Goal: Contribute content: Add original content to the website for others to see

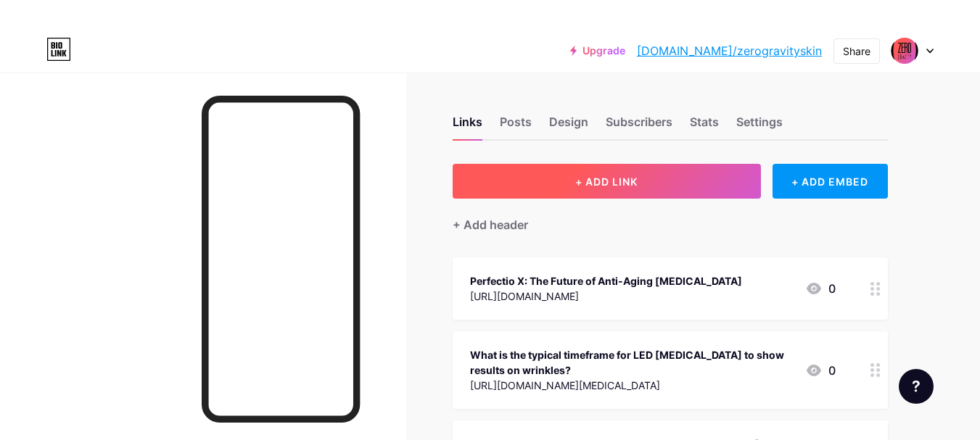
click at [588, 176] on span "+ ADD LINK" at bounding box center [606, 182] width 62 height 12
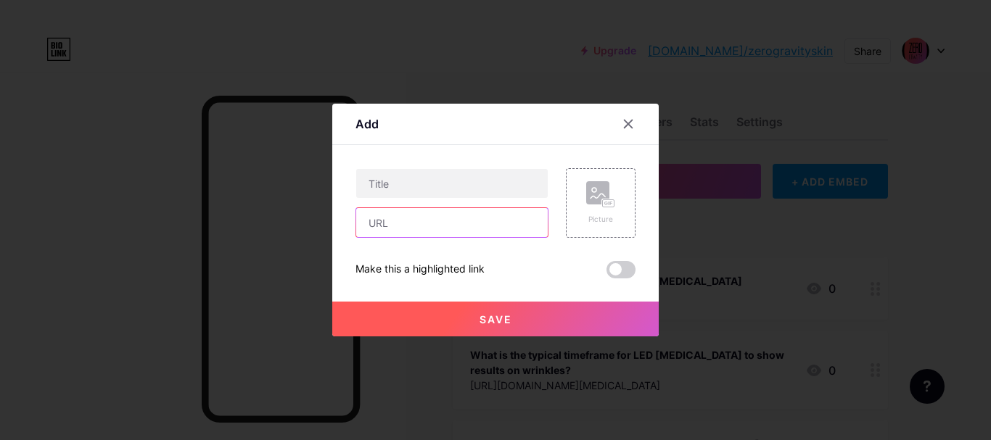
click at [385, 223] on input "text" at bounding box center [452, 222] width 192 height 29
paste input "[URL][DOMAIN_NAME][MEDICAL_DATA]"
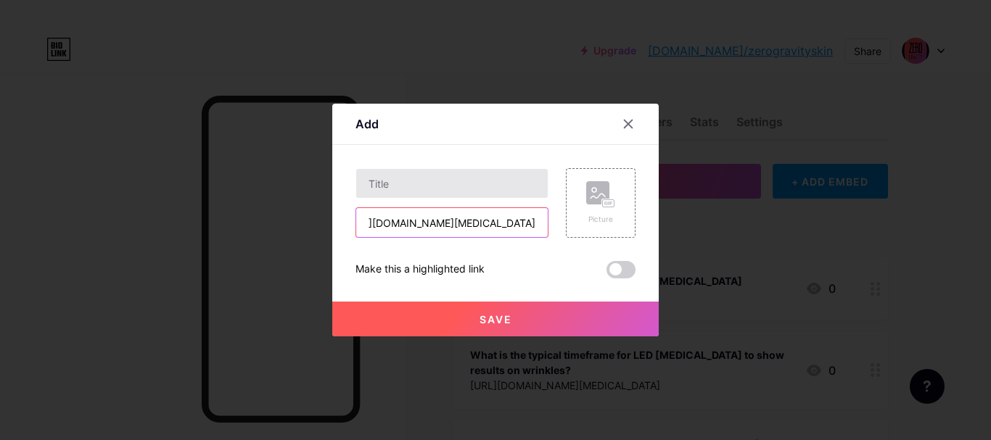
type input "[URL][DOMAIN_NAME][MEDICAL_DATA]"
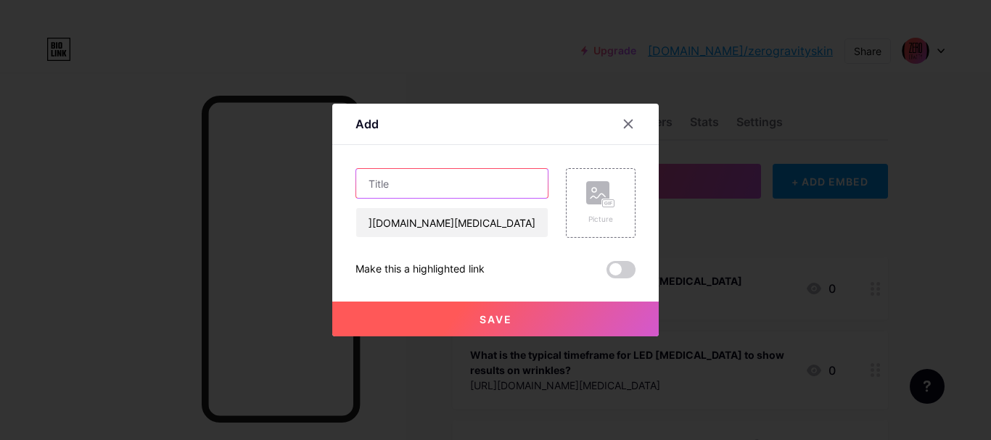
scroll to position [0, 0]
click at [431, 190] on input "text" at bounding box center [452, 183] width 192 height 29
paste input "Sapphire Blue [MEDICAL_DATA] – Clear, Radiant Skin Awaits"
type input "Sapphire Blue [MEDICAL_DATA] – Clear, Radiant Skin Awaits"
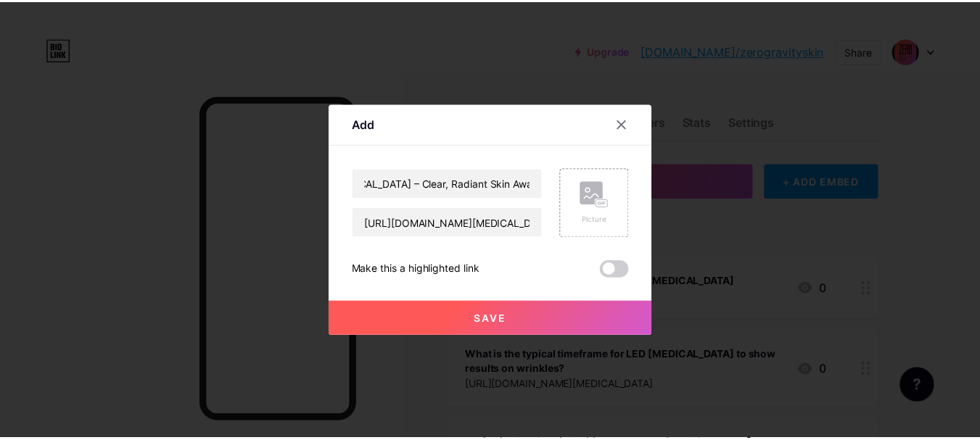
scroll to position [0, 0]
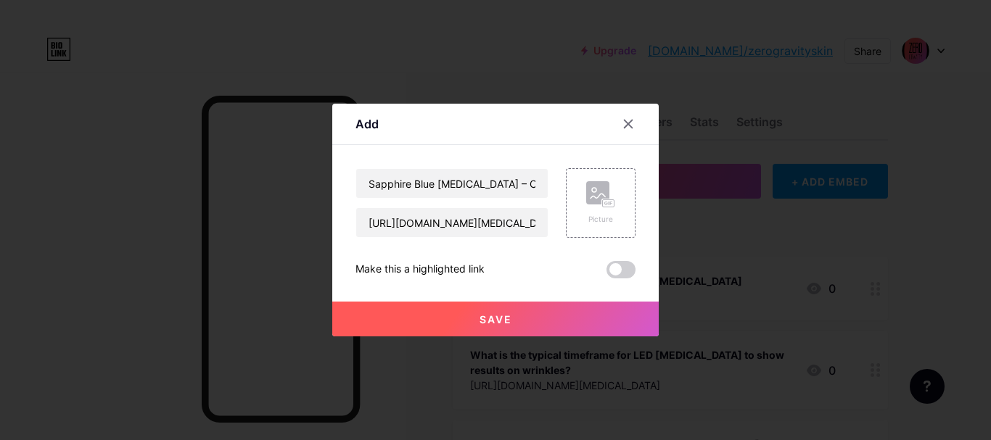
click at [501, 319] on span "Save" at bounding box center [496, 319] width 33 height 12
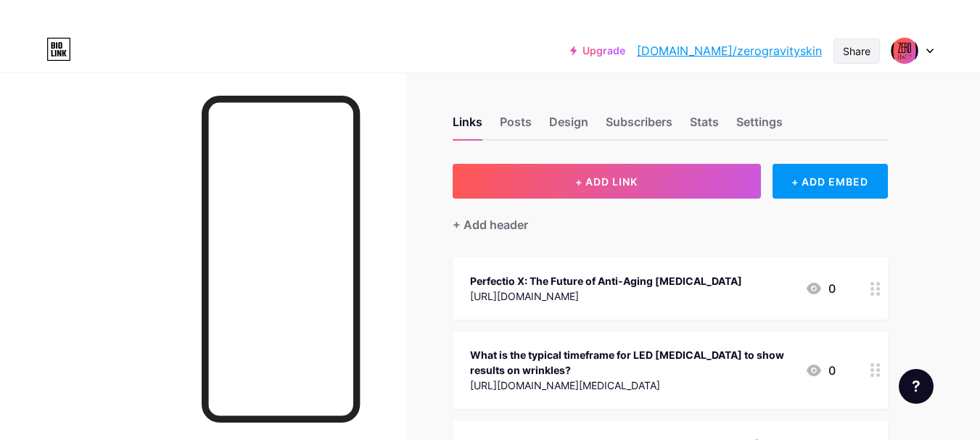
click at [850, 46] on div "Share" at bounding box center [857, 51] width 28 height 15
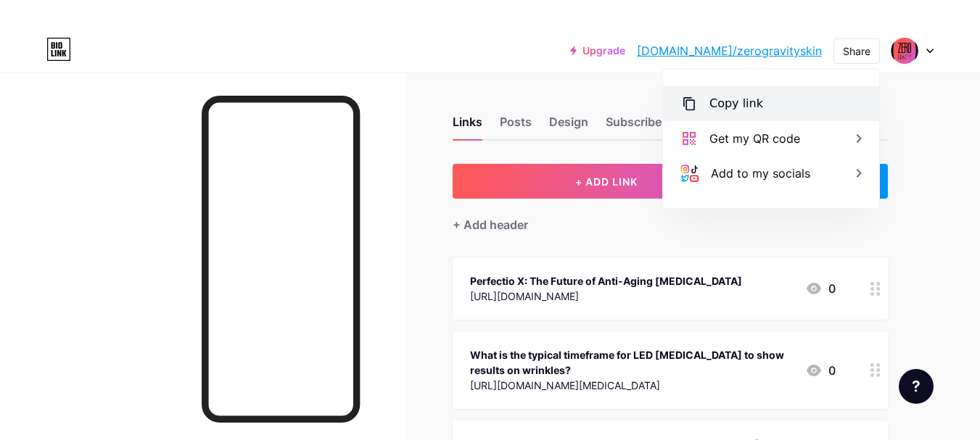
click at [773, 104] on div "Copy link" at bounding box center [771, 103] width 216 height 35
